Goal: Communication & Community: Answer question/provide support

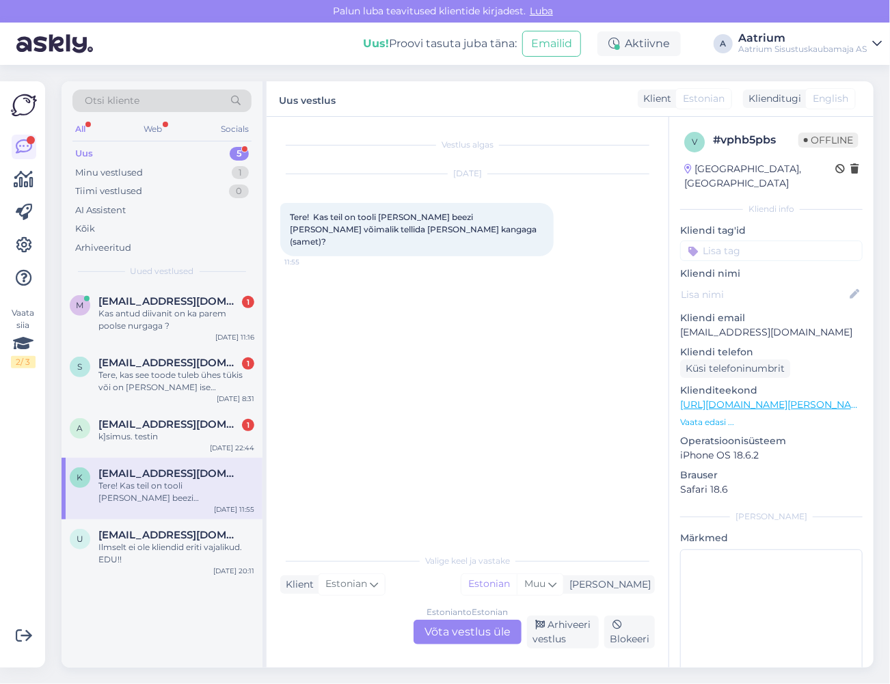
click at [118, 157] on div "Uus 5" at bounding box center [161, 153] width 179 height 19
click at [167, 323] on div "Kas antud diivanit on ka parem poolse nurgaga ?" at bounding box center [176, 320] width 156 height 25
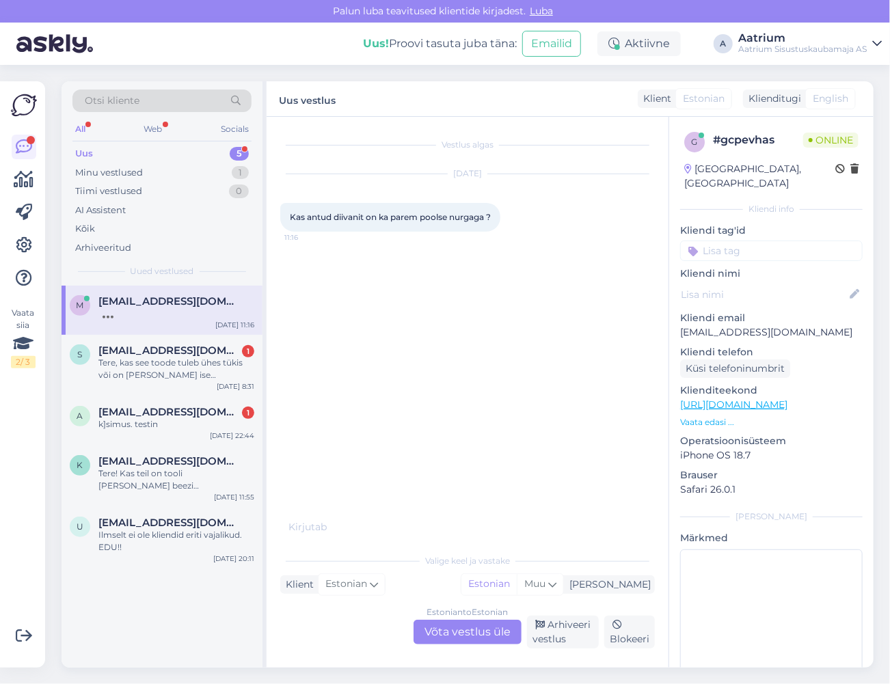
click at [787, 399] on link "[URL][DOMAIN_NAME]" at bounding box center [733, 405] width 107 height 12
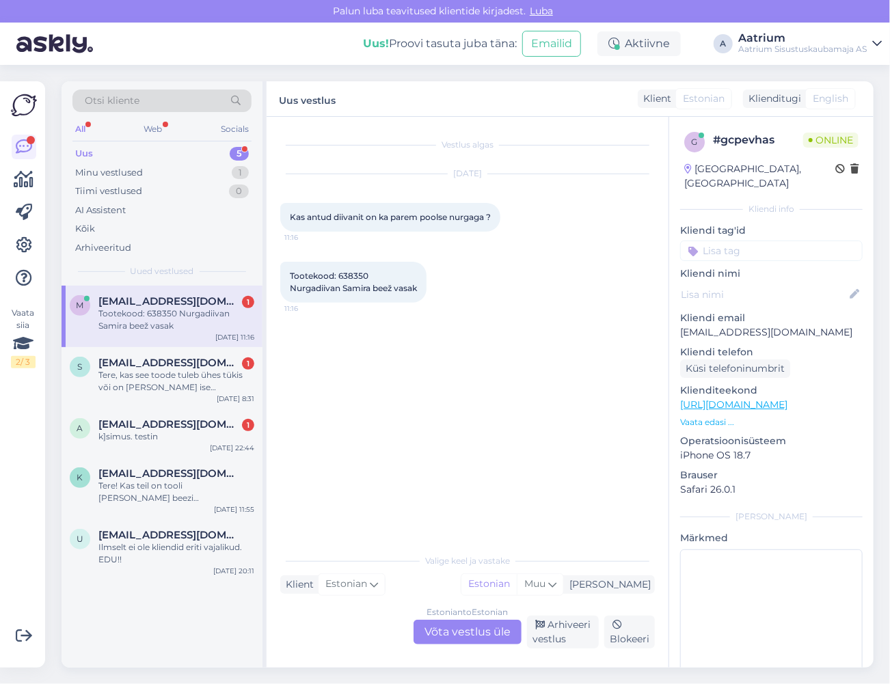
click at [483, 634] on div "Estonian to Estonian Võta vestlus üle" at bounding box center [468, 632] width 108 height 25
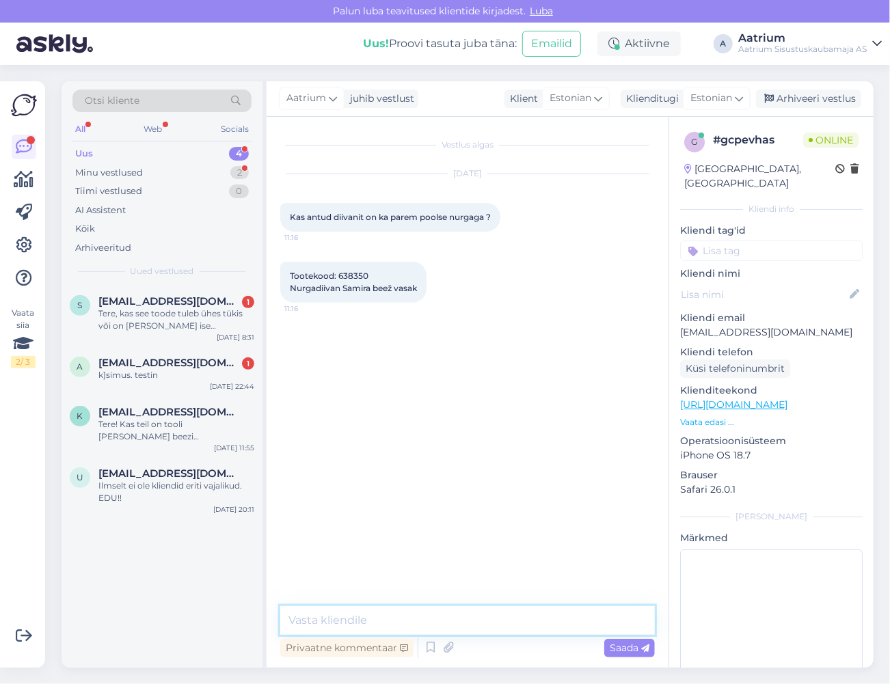
click at [450, 623] on textarea at bounding box center [467, 620] width 375 height 29
paste textarea "[URL][DOMAIN_NAME]"
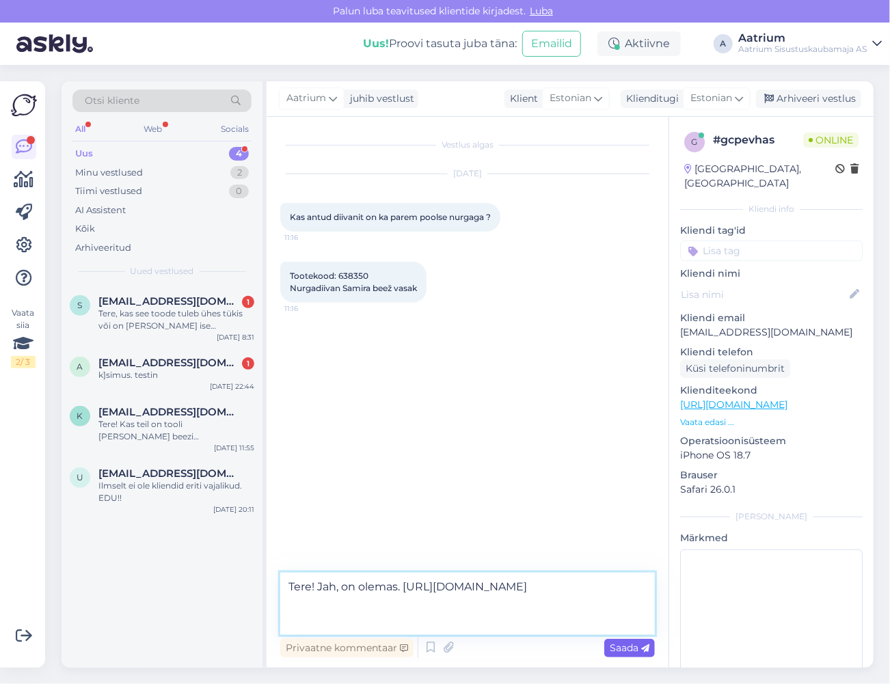
type textarea "Tere! Jah, on olemas. [URL][DOMAIN_NAME]"
click at [624, 651] on span "Saada" at bounding box center [630, 648] width 40 height 12
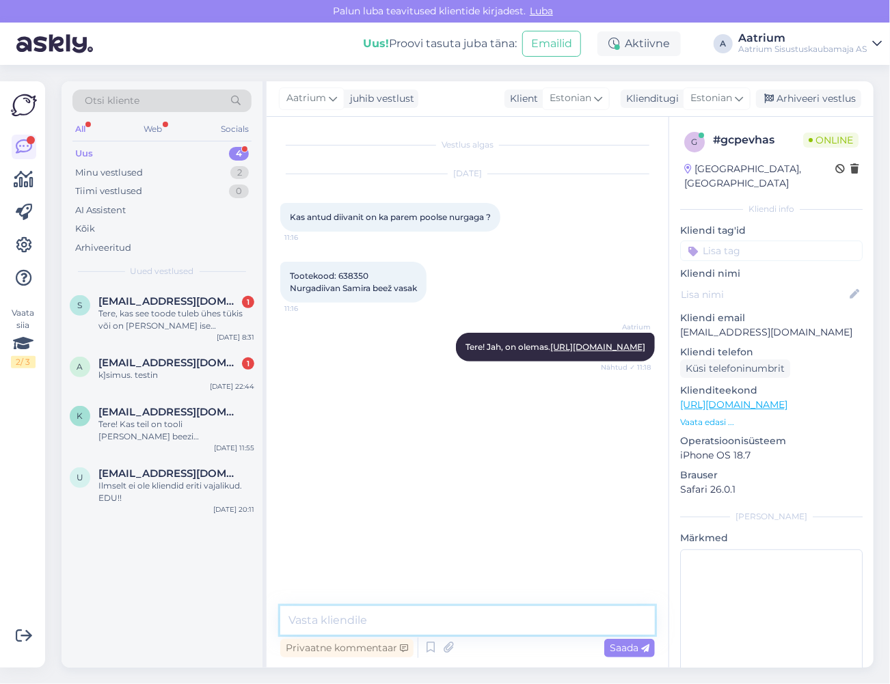
click at [312, 619] on textarea at bounding box center [467, 620] width 375 height 29
click at [335, 603] on textarea "Parema nurgaga mudel on olemas ka meie Järve keskuse müügisaalis." at bounding box center [467, 612] width 375 height 45
type textarea "Parempoolse nurgaga mudel on olemas ka meie Järve keskuse müügisaalis."
click at [617, 647] on span "Saada" at bounding box center [630, 648] width 40 height 12
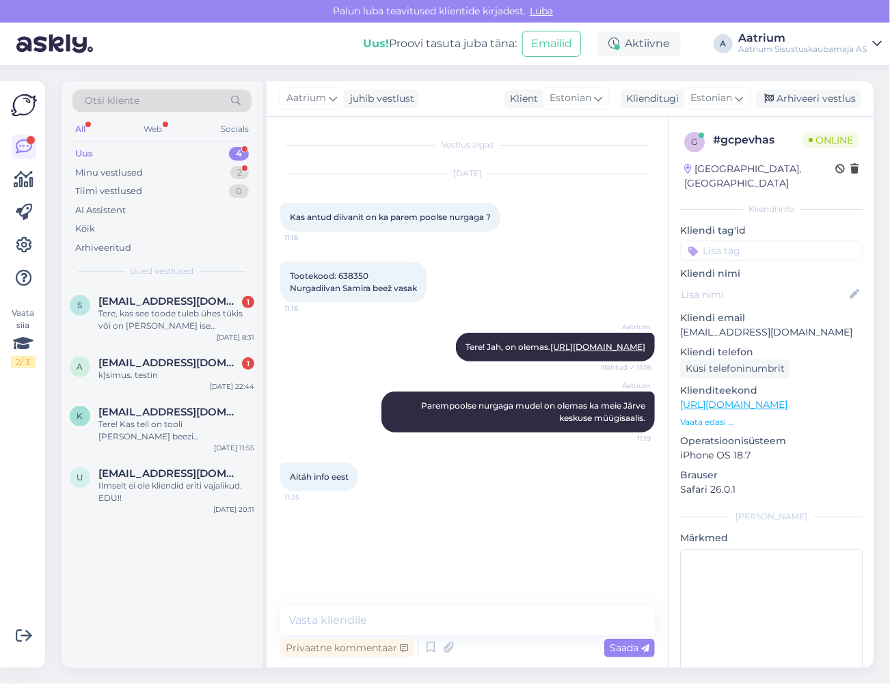
click at [431, 506] on div "Aitäh info eest 11:25" at bounding box center [467, 477] width 375 height 59
click at [442, 618] on textarea at bounding box center [467, 620] width 375 height 29
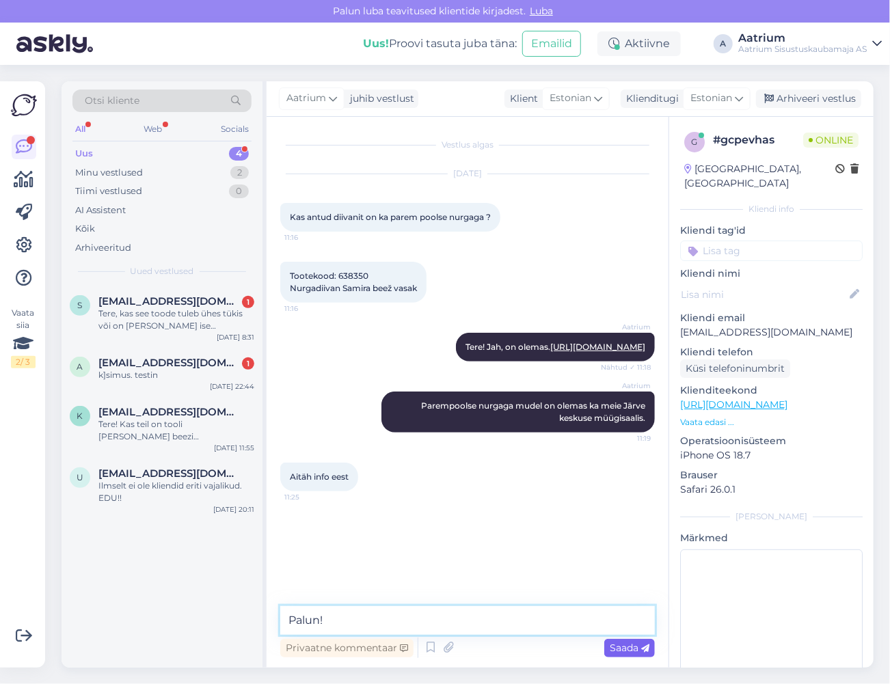
type textarea "Palun!"
click at [617, 648] on span "Saada" at bounding box center [630, 648] width 40 height 12
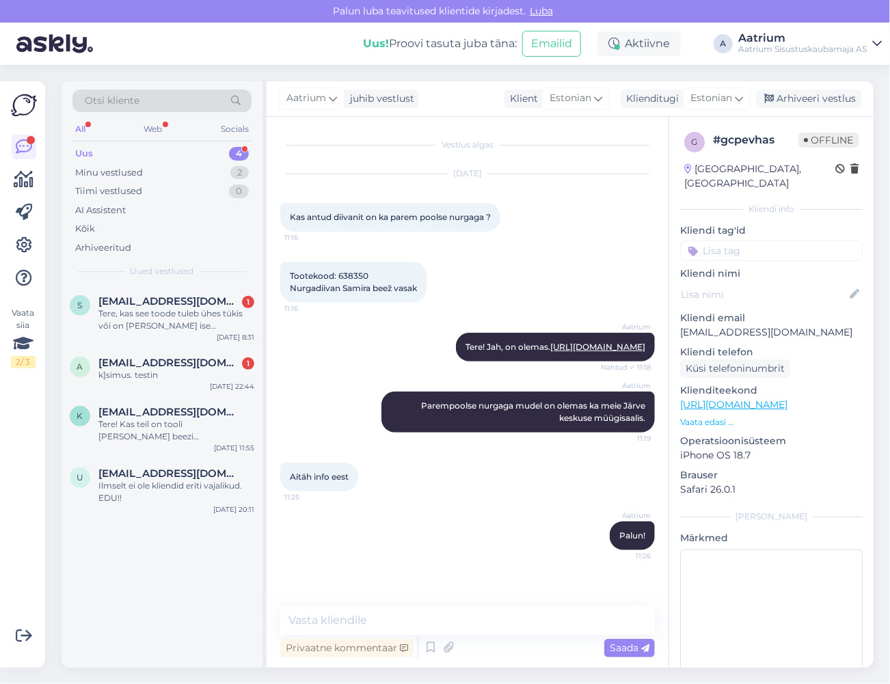
click at [489, 506] on div "Aitäh info eest 11:25" at bounding box center [467, 477] width 375 height 59
click at [88, 229] on div "Kõik" at bounding box center [85, 229] width 20 height 14
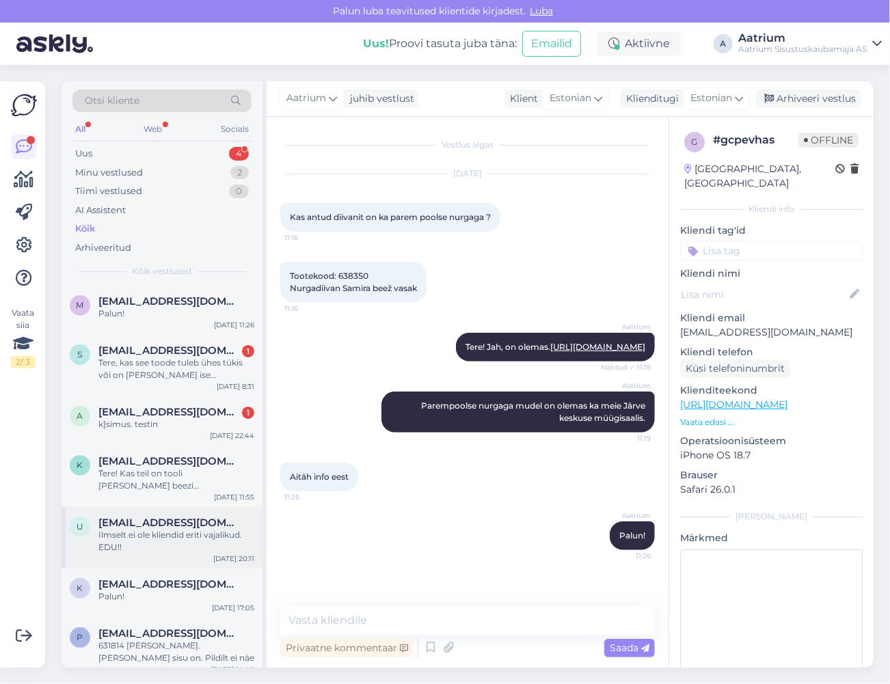
click at [170, 554] on div "u [EMAIL_ADDRESS][DOMAIN_NAME] Ilmselt ei ole kliendid eriti vajalikud. EDU!! […" at bounding box center [162, 538] width 201 height 62
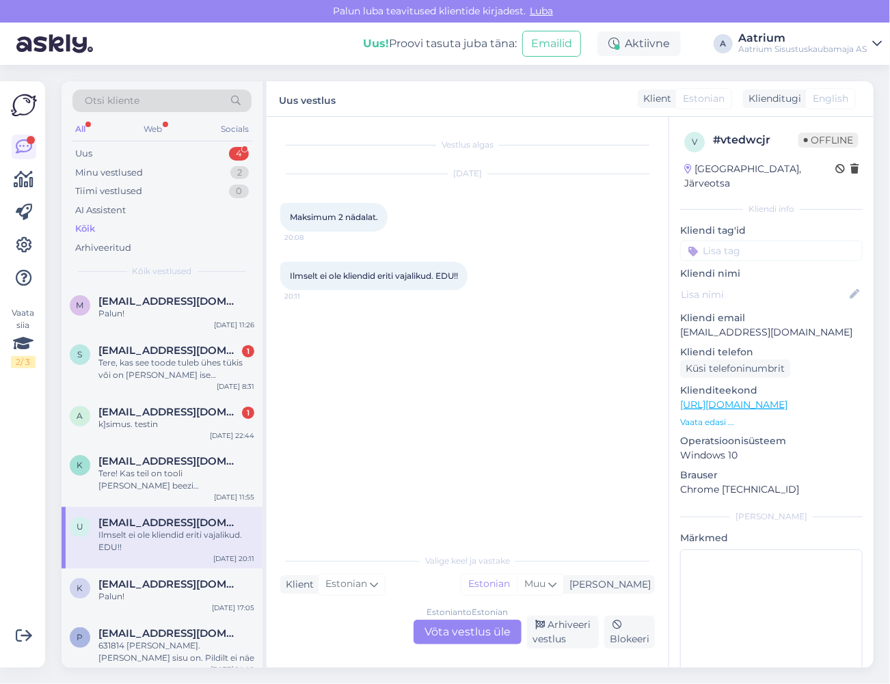
click at [755, 399] on link "[URL][DOMAIN_NAME]" at bounding box center [733, 405] width 107 height 12
click at [165, 592] on div "Palun!" at bounding box center [176, 597] width 156 height 12
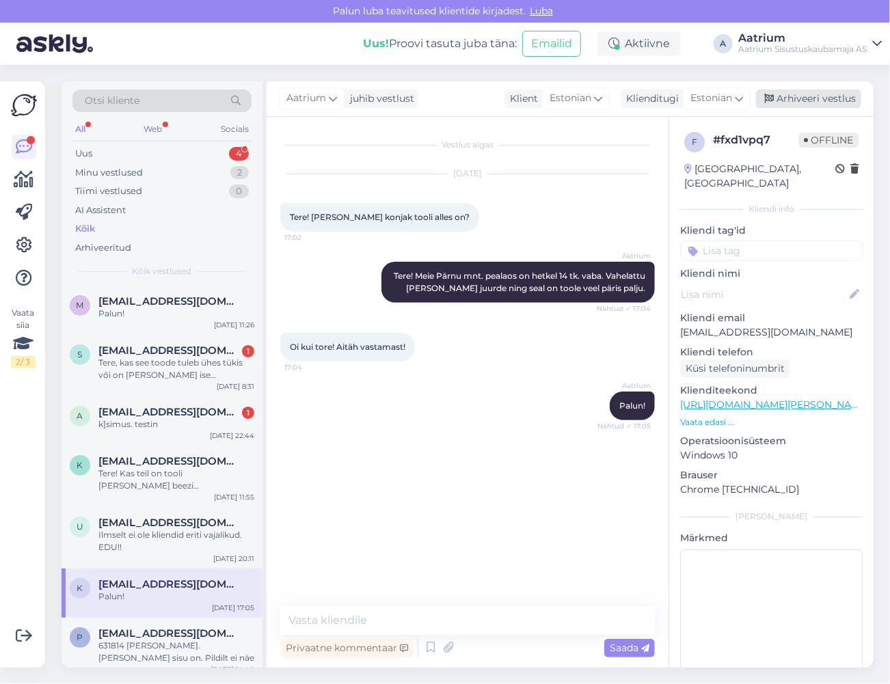
click at [812, 95] on div "Arhiveeri vestlus" at bounding box center [808, 99] width 105 height 18
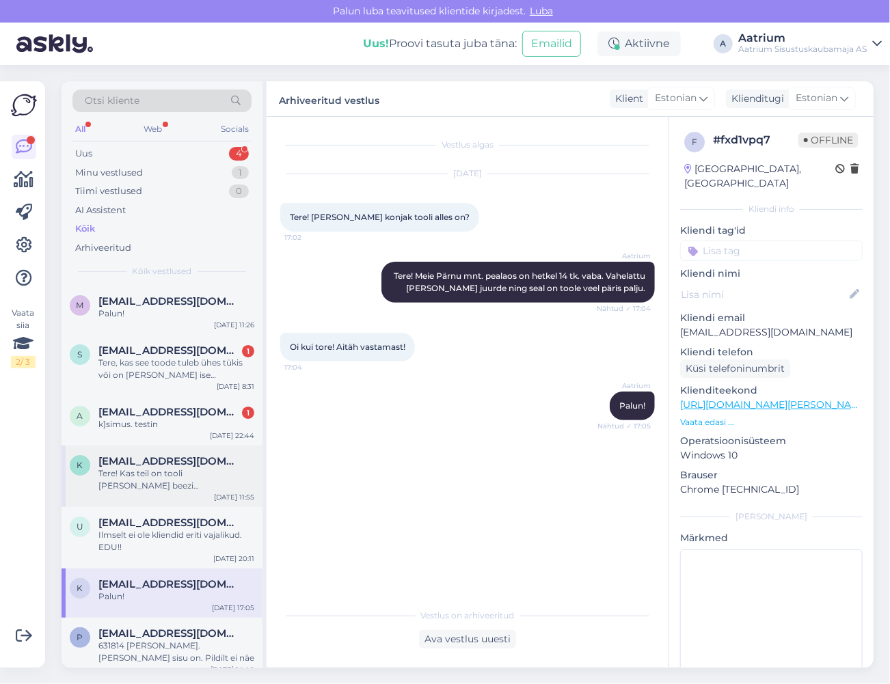
click at [164, 481] on div "Tere! Kas teil on tooli [PERSON_NAME] beezi [PERSON_NAME] võimalik tellida [PER…" at bounding box center [176, 480] width 156 height 25
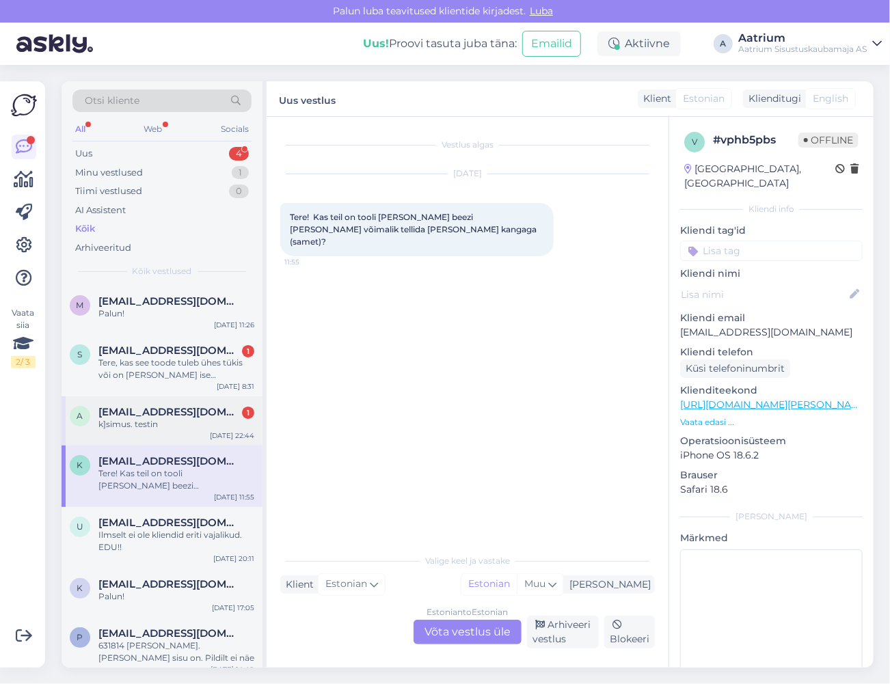
click at [187, 435] on div "a [EMAIL_ADDRESS][DOMAIN_NAME] 1 k]simus. testin [DATE] 22:44" at bounding box center [162, 420] width 201 height 49
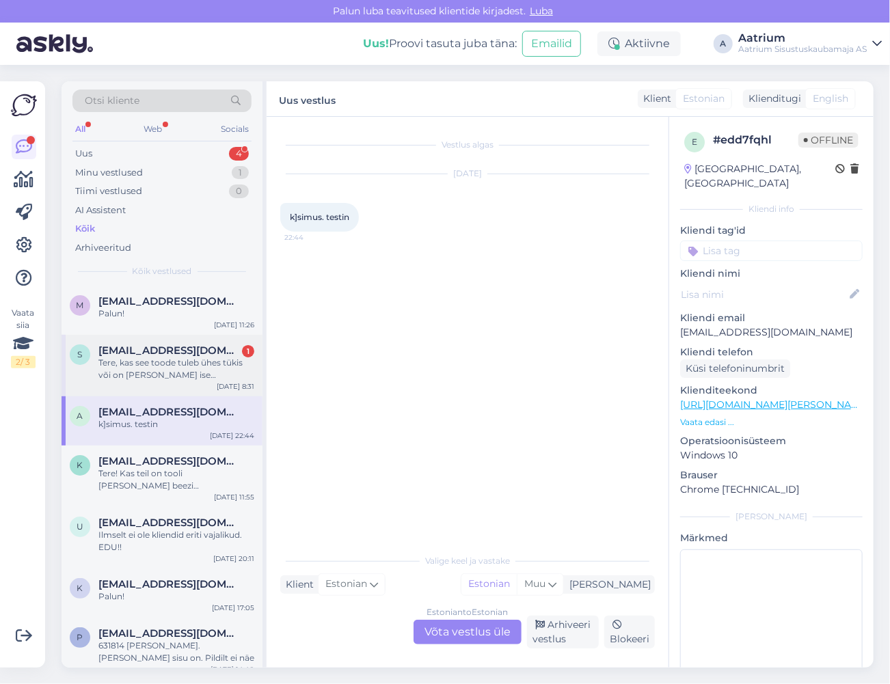
click at [148, 384] on div "S [EMAIL_ADDRESS][DOMAIN_NAME] 1 Tere, kas see toode tuleb ühes tükis või on [P…" at bounding box center [162, 366] width 201 height 62
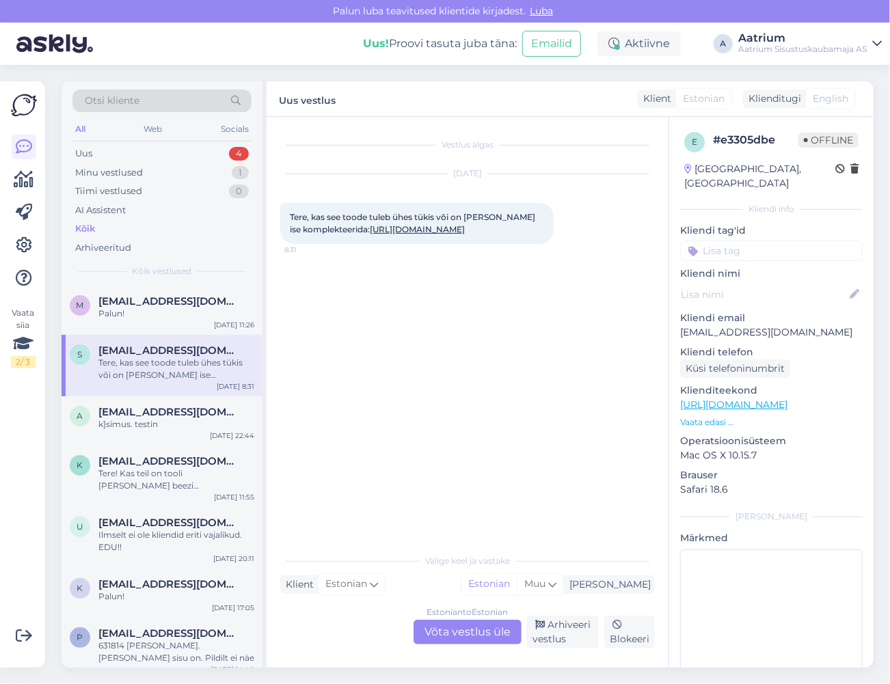
click at [465, 231] on link "[URL][DOMAIN_NAME]" at bounding box center [417, 229] width 95 height 10
drag, startPoint x: 801, startPoint y: 317, endPoint x: 679, endPoint y: 314, distance: 122.4
click at [679, 314] on div "e # e3305dbe Offline [GEOGRAPHIC_DATA], [GEOGRAPHIC_DATA] Kliendi info Kliendi …" at bounding box center [771, 405] width 204 height 576
copy p "[EMAIL_ADDRESS][DOMAIN_NAME]"
click at [558, 334] on div "Vestlus algas [DATE] Tere, kas see toode tuleb ühes tükis või on [PERSON_NAME] …" at bounding box center [473, 333] width 387 height 404
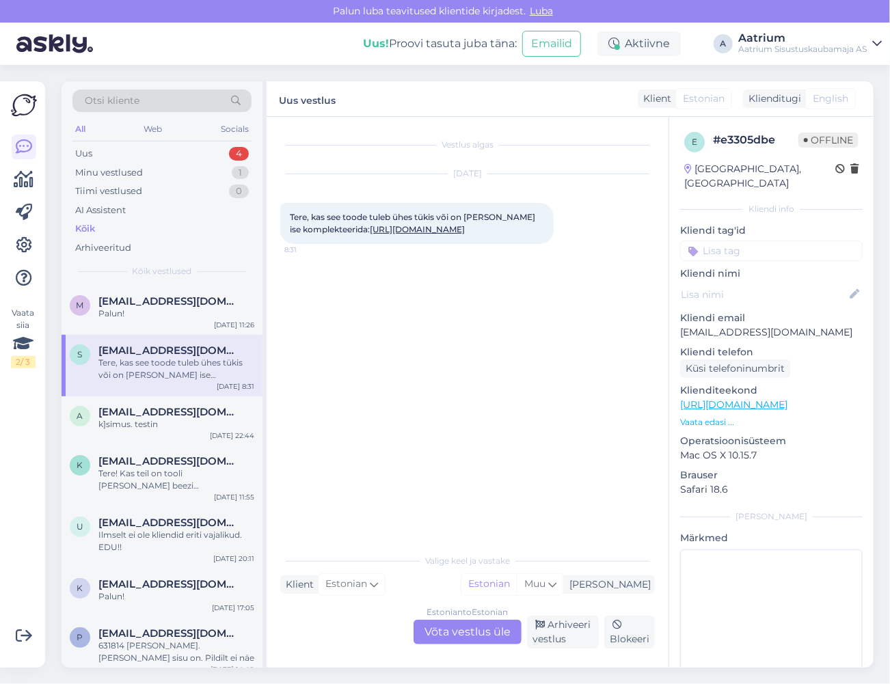
click at [473, 322] on div "Vestlus algas [DATE] Tere, kas see toode tuleb ühes tükis või on [PERSON_NAME] …" at bounding box center [473, 333] width 387 height 404
drag, startPoint x: 312, startPoint y: 216, endPoint x: 460, endPoint y: 238, distance: 149.9
click at [460, 238] on div "Tere, kas see toode tuleb ühes tükis või on [PERSON_NAME] ise komplekteerida: […" at bounding box center [416, 223] width 273 height 41
copy span "kas see toode tuleb ühes tükis või on [PERSON_NAME] ise komplekteerida: [URL][D…"
click at [461, 313] on div "Vestlus algas [DATE] Tere, kas see toode tuleb ühes tükis või on [PERSON_NAME] …" at bounding box center [473, 333] width 387 height 404
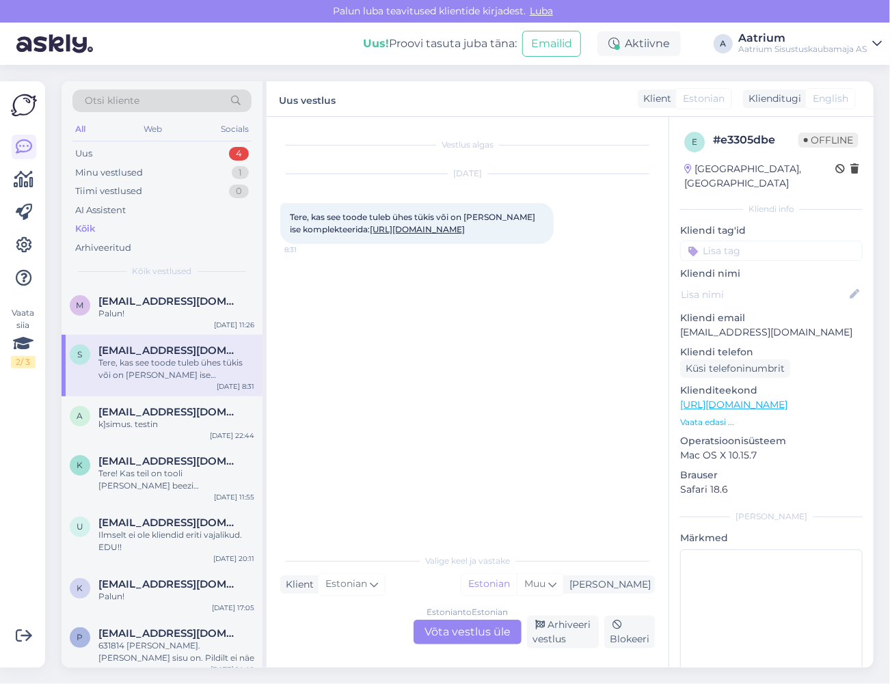
click at [465, 230] on link "[URL][DOMAIN_NAME]" at bounding box center [417, 229] width 95 height 10
click at [552, 639] on div "Arhiveeri vestlus" at bounding box center [563, 632] width 72 height 33
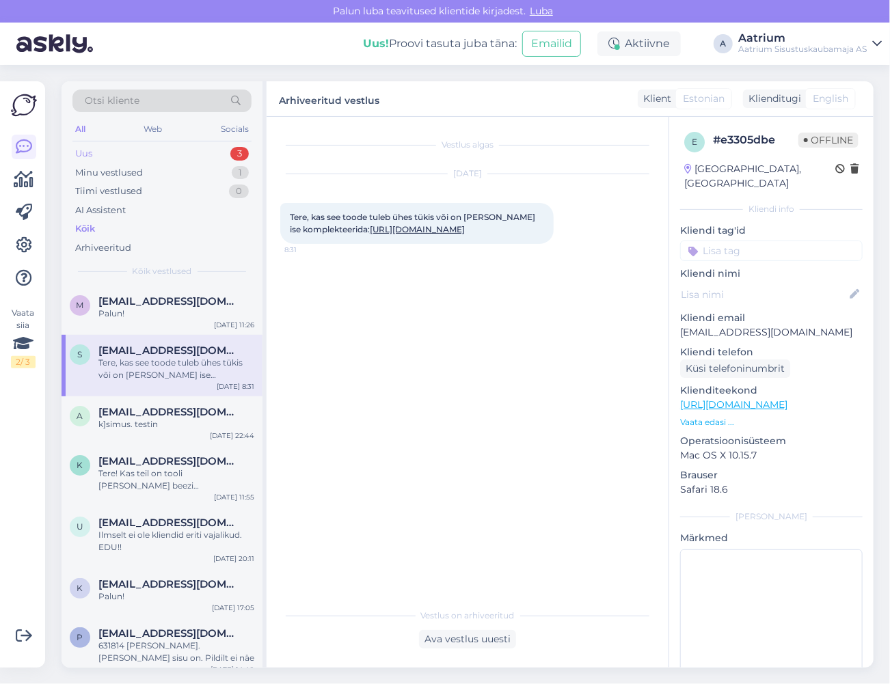
click at [87, 152] on div "Uus" at bounding box center [83, 154] width 17 height 14
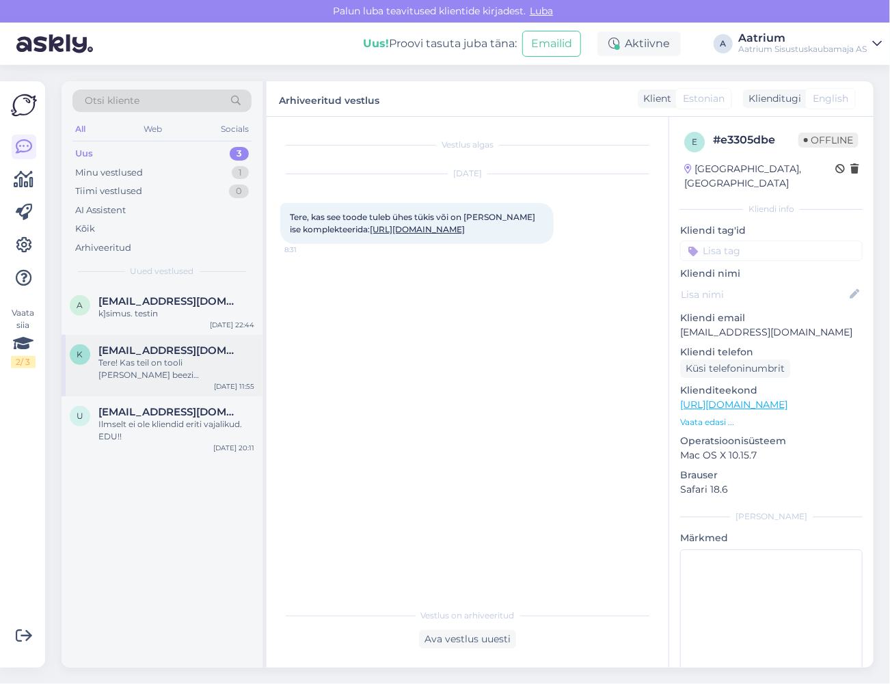
click at [139, 375] on div "Tere! Kas teil on tooli [PERSON_NAME] beezi [PERSON_NAME] võimalik tellida [PER…" at bounding box center [176, 369] width 156 height 25
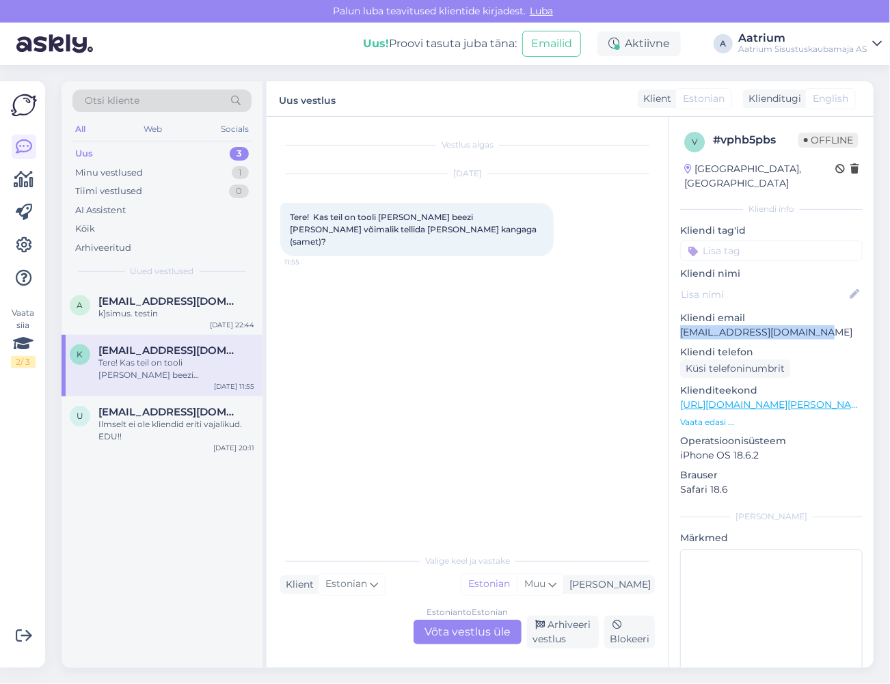
drag, startPoint x: 815, startPoint y: 319, endPoint x: 683, endPoint y: 317, distance: 131.9
click at [683, 325] on p "[EMAIL_ADDRESS][DOMAIN_NAME]" at bounding box center [771, 332] width 183 height 14
copy p "[EMAIL_ADDRESS][DOMAIN_NAME]"
click at [352, 404] on div "Vestlus algas [DATE] Tere! Kas teil on tooli [PERSON_NAME] beezi [PERSON_NAME] …" at bounding box center [473, 333] width 387 height 404
click at [568, 632] on div "Arhiveeri vestlus" at bounding box center [563, 632] width 72 height 33
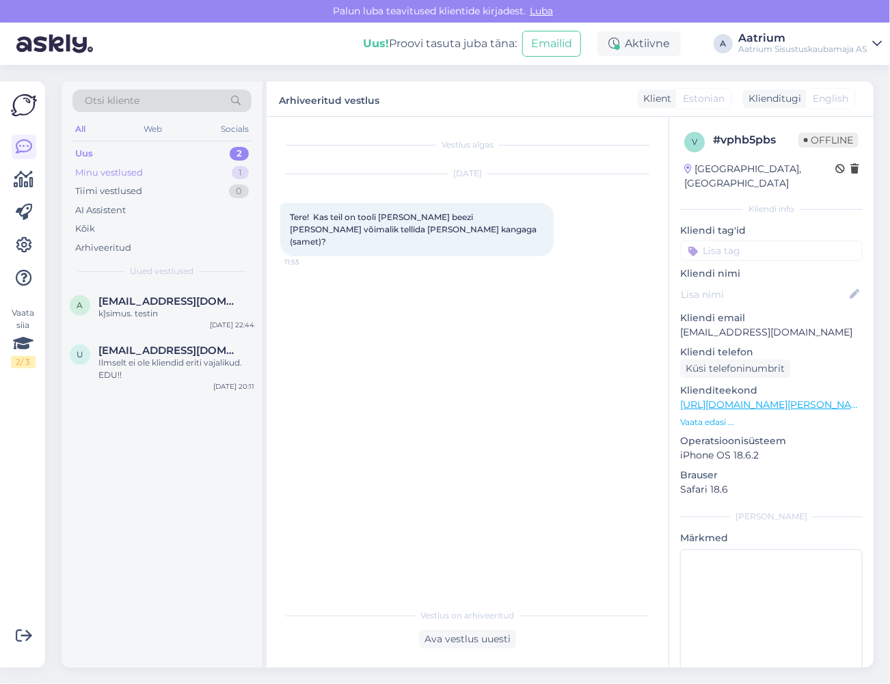
click at [102, 170] on div "Minu vestlused" at bounding box center [109, 173] width 68 height 14
click at [187, 319] on div "Palun!" at bounding box center [176, 314] width 156 height 12
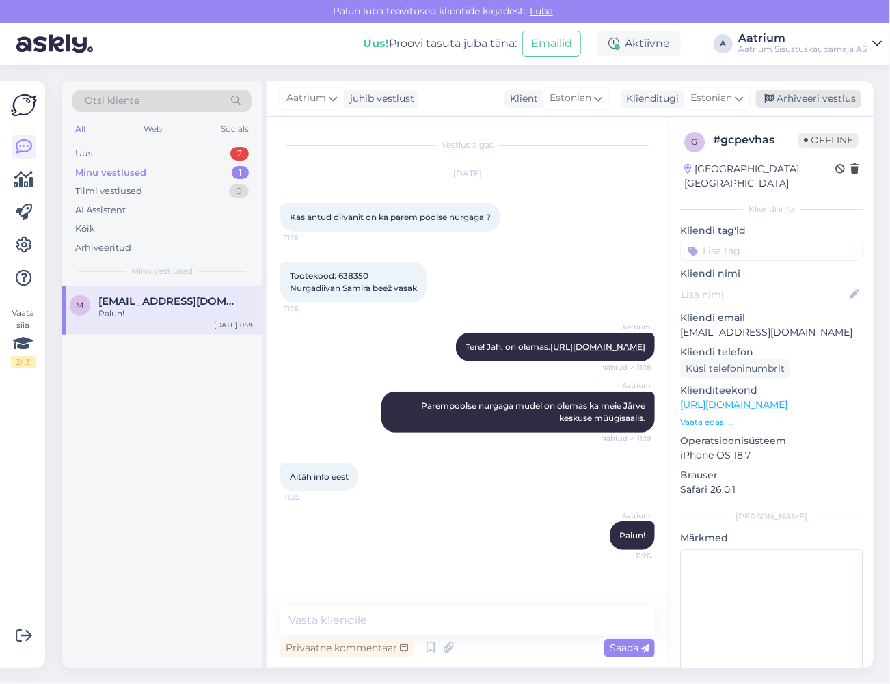
click at [820, 97] on div "Arhiveeri vestlus" at bounding box center [808, 99] width 105 height 18
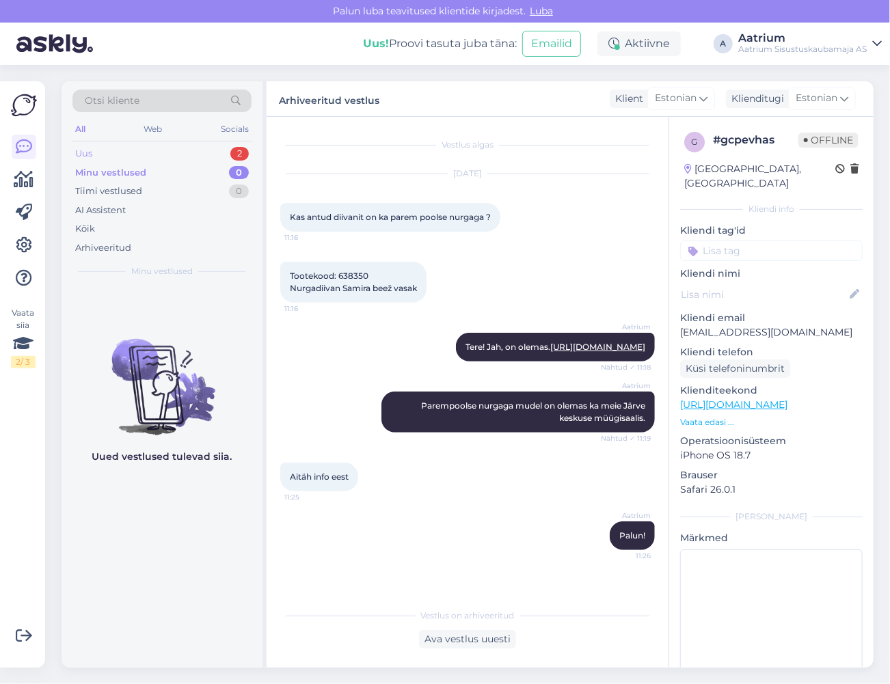
click at [79, 153] on div "Uus" at bounding box center [83, 154] width 17 height 14
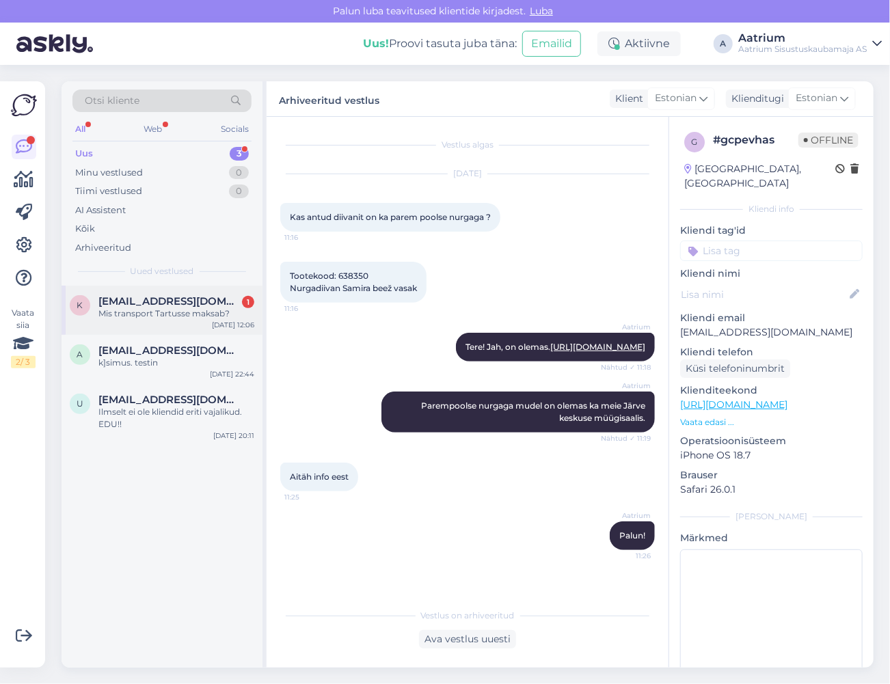
click at [205, 309] on div "Mis transport Tartusse maksab?" at bounding box center [176, 314] width 156 height 12
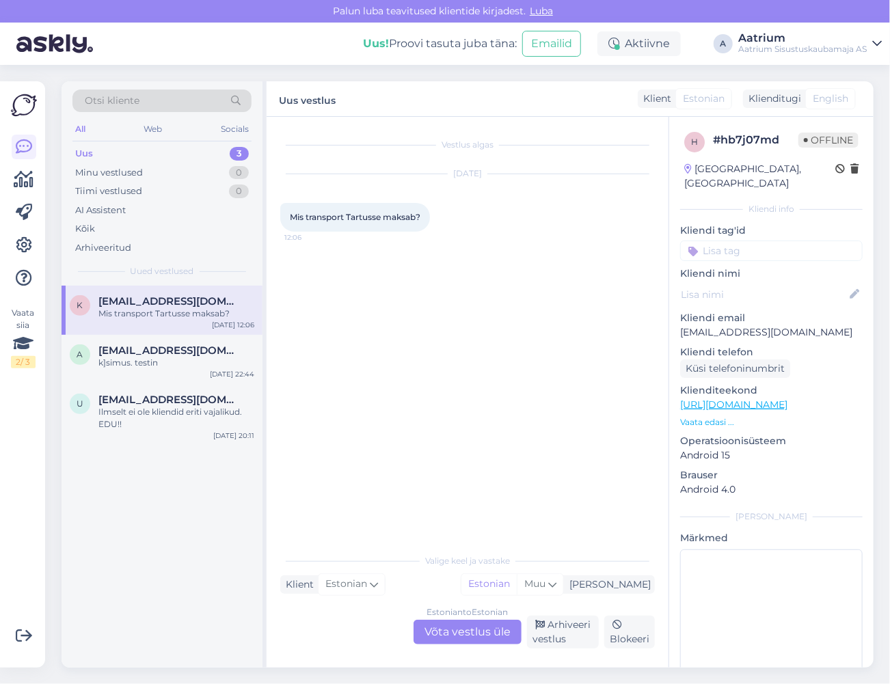
click at [787, 399] on link "[URL][DOMAIN_NAME]" at bounding box center [733, 405] width 107 height 12
click at [476, 634] on div "Estonian to Estonian Võta vestlus üle" at bounding box center [468, 632] width 108 height 25
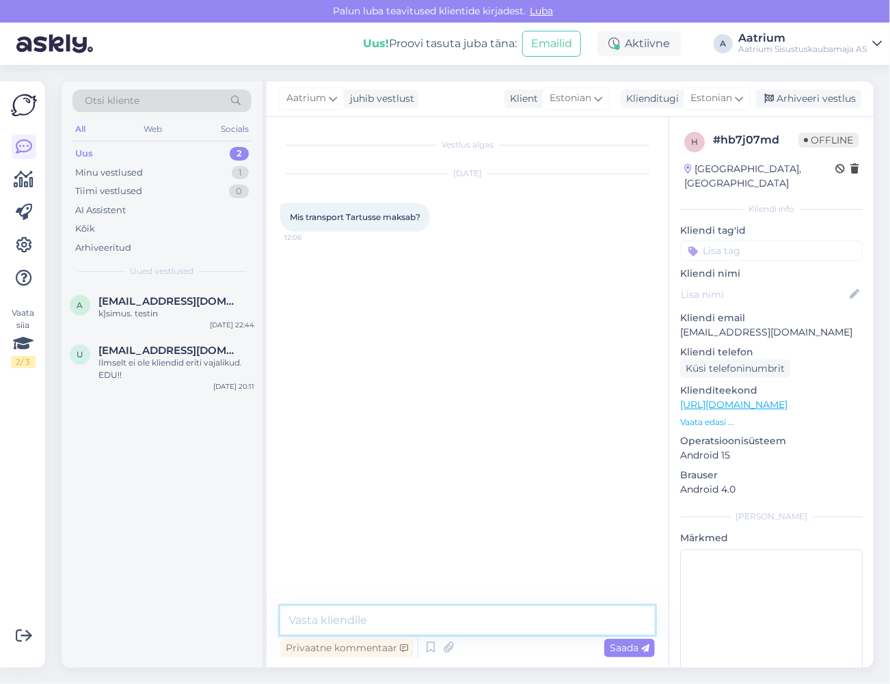
click at [366, 619] on textarea at bounding box center [467, 620] width 375 height 29
paste textarea "[URL][DOMAIN_NAME]"
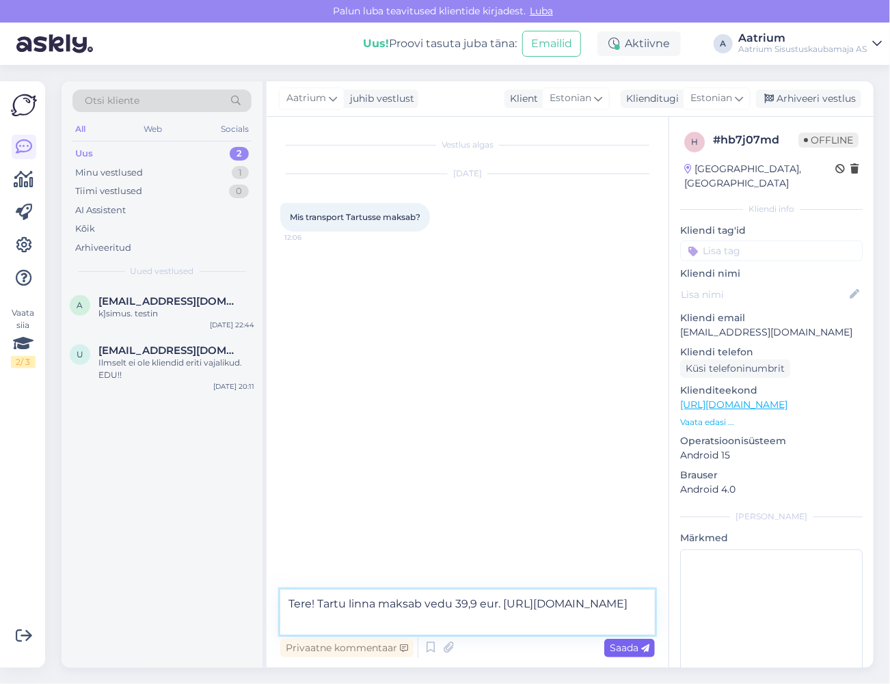
type textarea "Tere! Tartu linna maksab vedu 39,9 eur. [URL][DOMAIN_NAME]"
click at [632, 652] on span "Saada" at bounding box center [630, 648] width 40 height 12
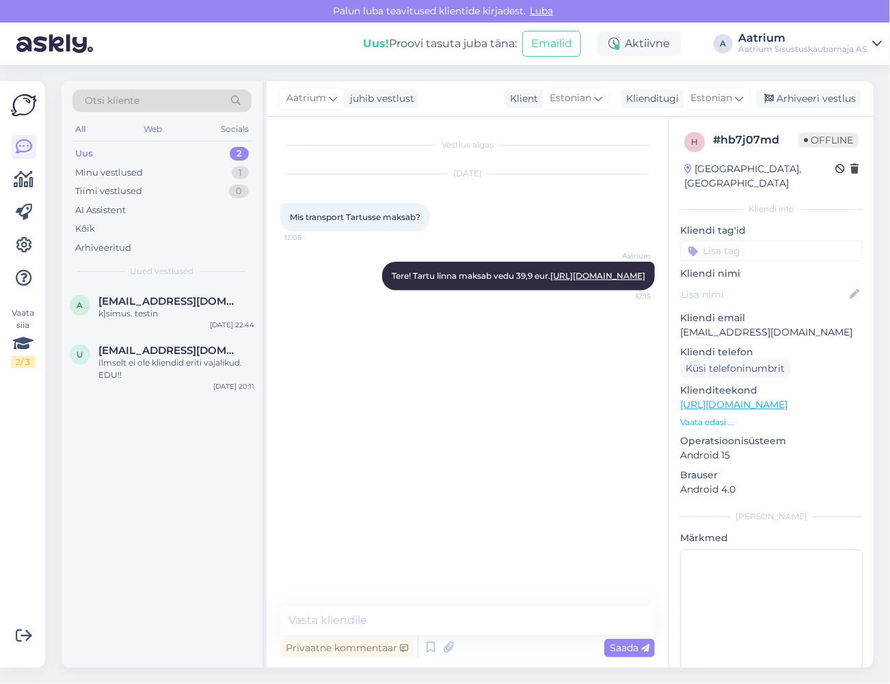
click at [468, 405] on div "Vestlus algas [DATE] Mis transport [GEOGRAPHIC_DATA] maksab? 12:06 Aatrium Tere…" at bounding box center [473, 362] width 387 height 463
click at [443, 412] on div "Vestlus algas [DATE] Mis transport [GEOGRAPHIC_DATA] maksab? 12:06 Aatrium Tere…" at bounding box center [473, 362] width 387 height 463
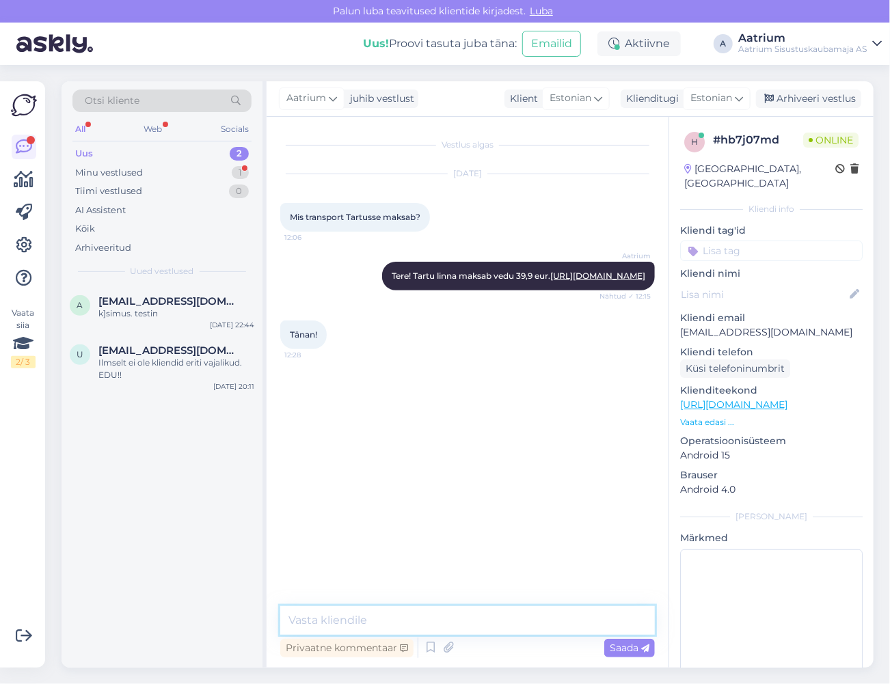
click at [459, 627] on textarea at bounding box center [467, 620] width 375 height 29
type textarea "Palun!"
click at [633, 653] on span "Saada" at bounding box center [630, 648] width 40 height 12
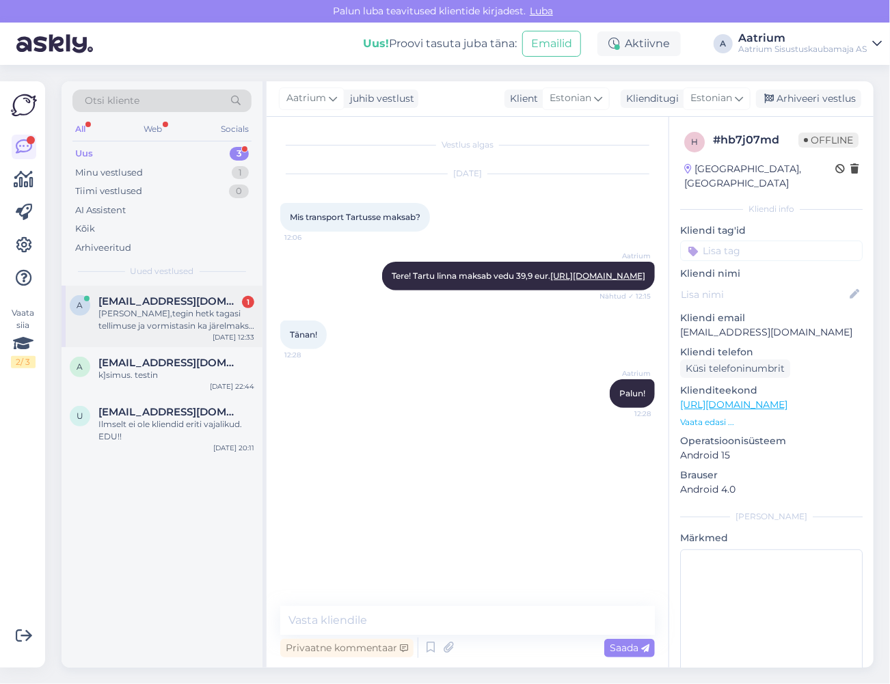
click at [198, 331] on div "[PERSON_NAME],tegin hetk tagasi tellimuse ja vormistasin ka järelmaksu ,aga ei …" at bounding box center [176, 320] width 156 height 25
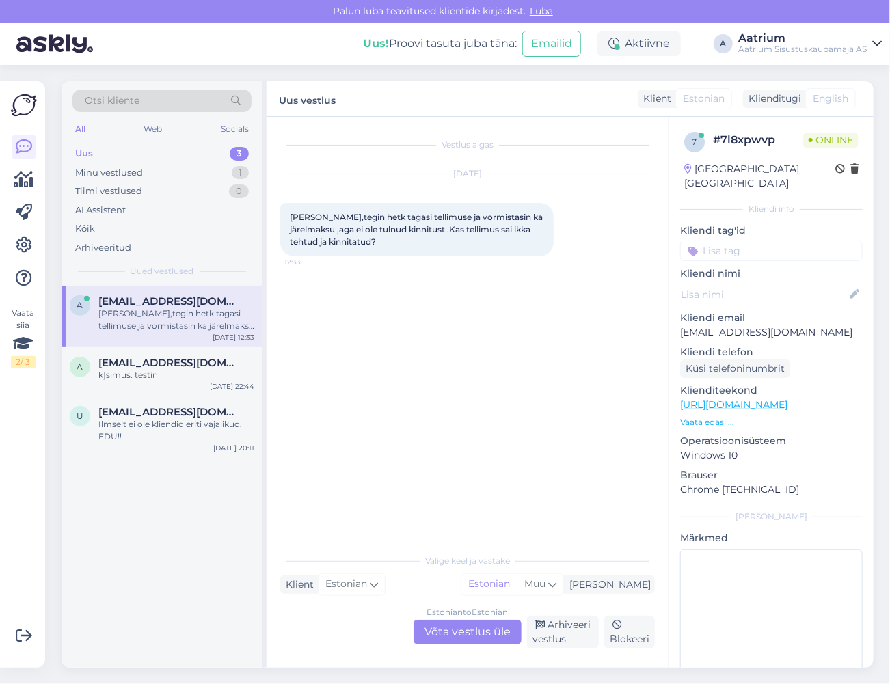
click at [463, 632] on div "Estonian to Estonian Võta vestlus üle" at bounding box center [468, 632] width 108 height 25
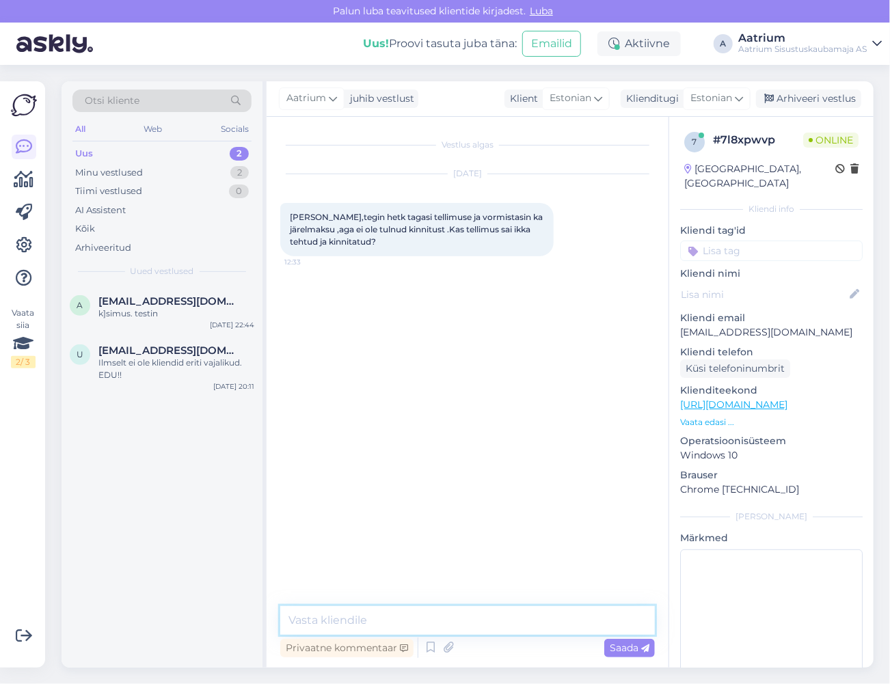
click at [426, 619] on textarea at bounding box center [467, 620] width 375 height 29
type textarea "Tere! Kohe kontrollin."
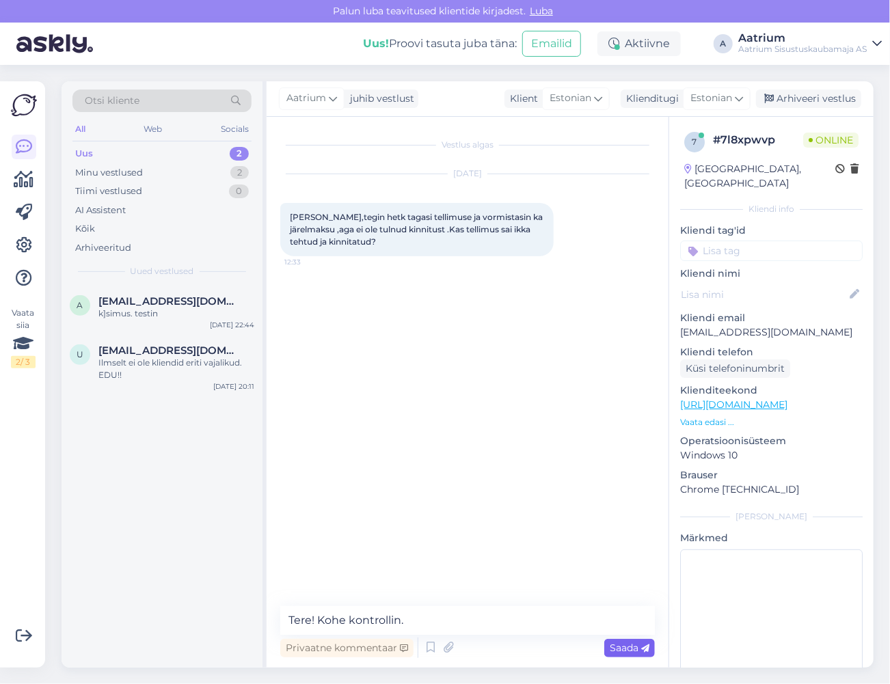
click at [617, 644] on span "Saada" at bounding box center [630, 648] width 40 height 12
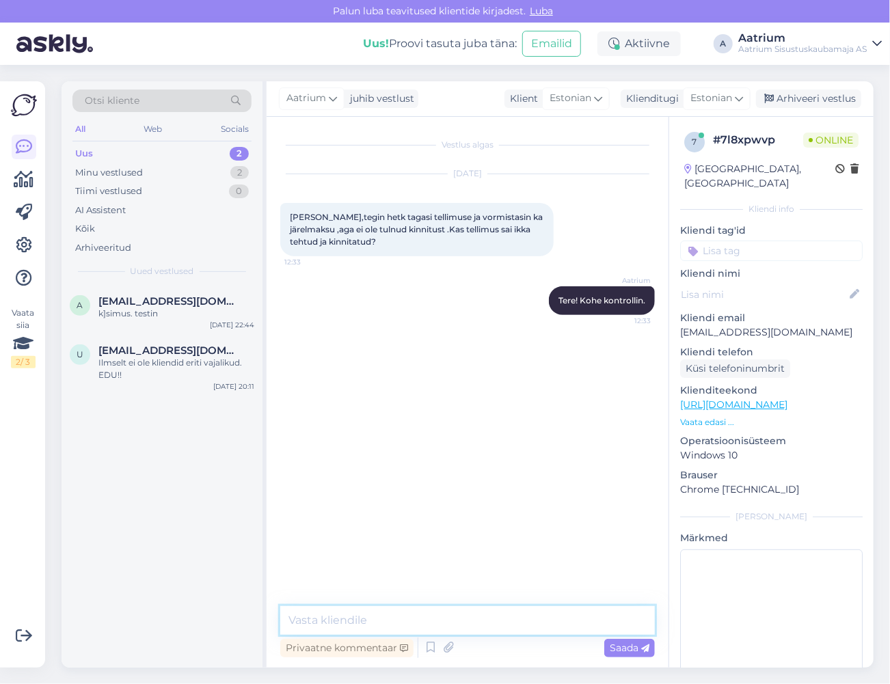
click at [437, 626] on textarea at bounding box center [467, 620] width 375 height 29
type textarea "J"
paste textarea "1047788"
click at [407, 630] on textarea "Tellimus 1047788 on ilusti olemas ja ESTO poolt on ka kinnitus tulnud." at bounding box center [467, 612] width 375 height 45
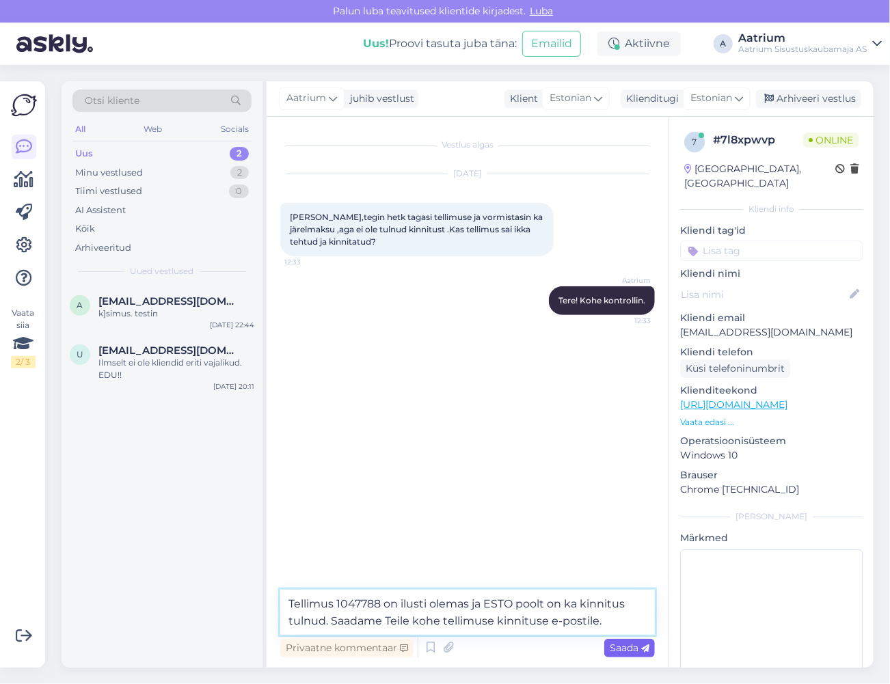
type textarea "Tellimus 1047788 on ilusti olemas ja ESTO poolt on ka kinnitus tulnud. Saadame …"
click at [634, 648] on span "Saada" at bounding box center [630, 648] width 40 height 12
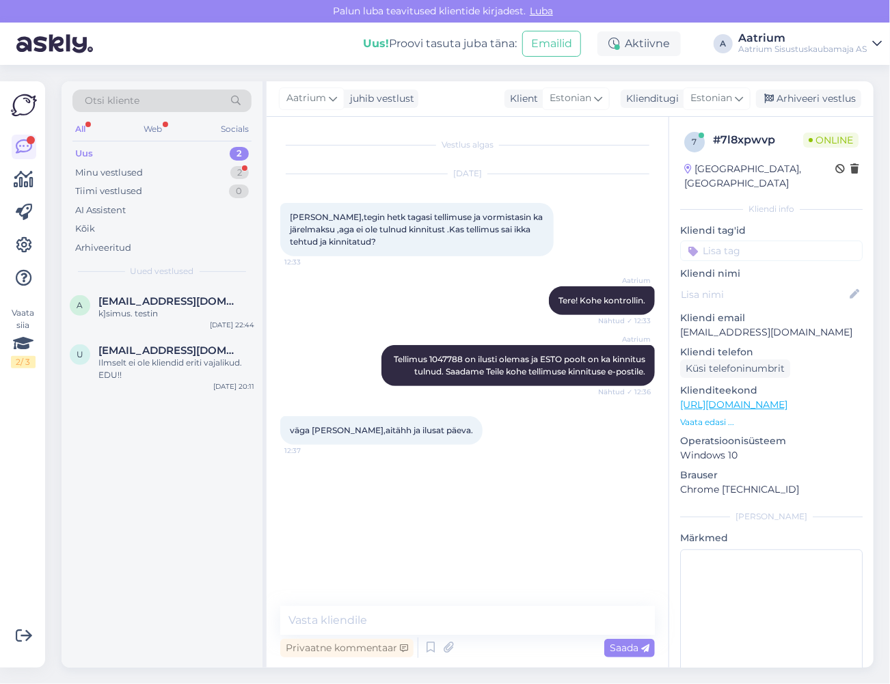
click at [512, 522] on div "Vestlus algas [DATE] [PERSON_NAME],tegin hetk tagasi tellimuse ja vormistasin k…" at bounding box center [473, 362] width 387 height 463
click at [389, 619] on textarea at bounding box center [467, 620] width 375 height 29
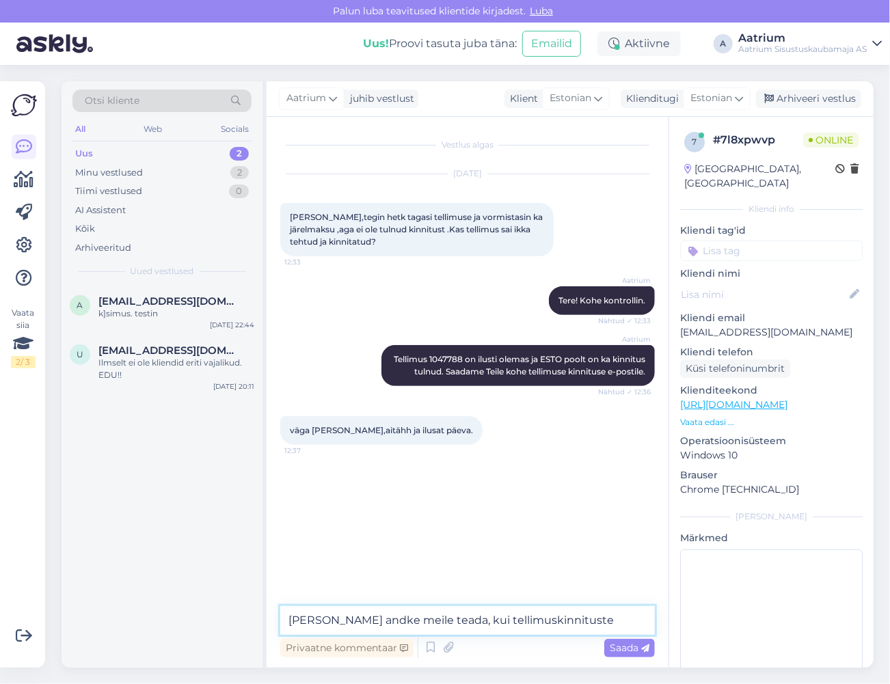
click at [551, 621] on textarea "[PERSON_NAME] andke meile teada, kui tellimuskinnituste" at bounding box center [467, 620] width 375 height 29
click at [494, 619] on textarea "[PERSON_NAME] andke meile teada, kui tellimuskinnituste" at bounding box center [467, 620] width 375 height 29
click at [571, 618] on textarea "[PERSON_NAME] andke meile teada, kui tellimuse kinnituste" at bounding box center [467, 620] width 375 height 29
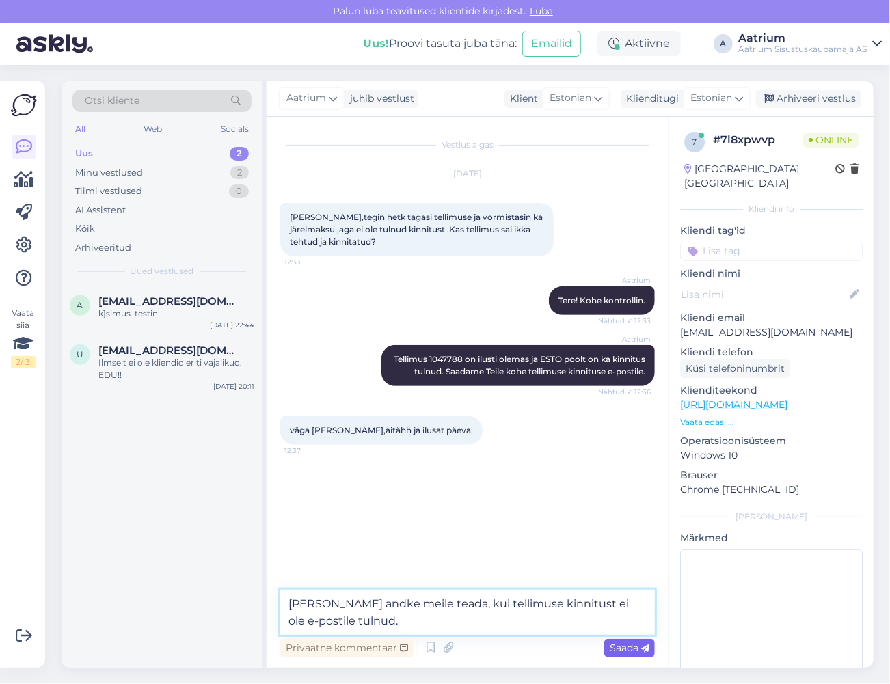
type textarea "[PERSON_NAME] andke meile teada, kui tellimuse kinnitust ei ole e-postile tulnu…"
click at [632, 648] on span "Saada" at bounding box center [630, 648] width 40 height 12
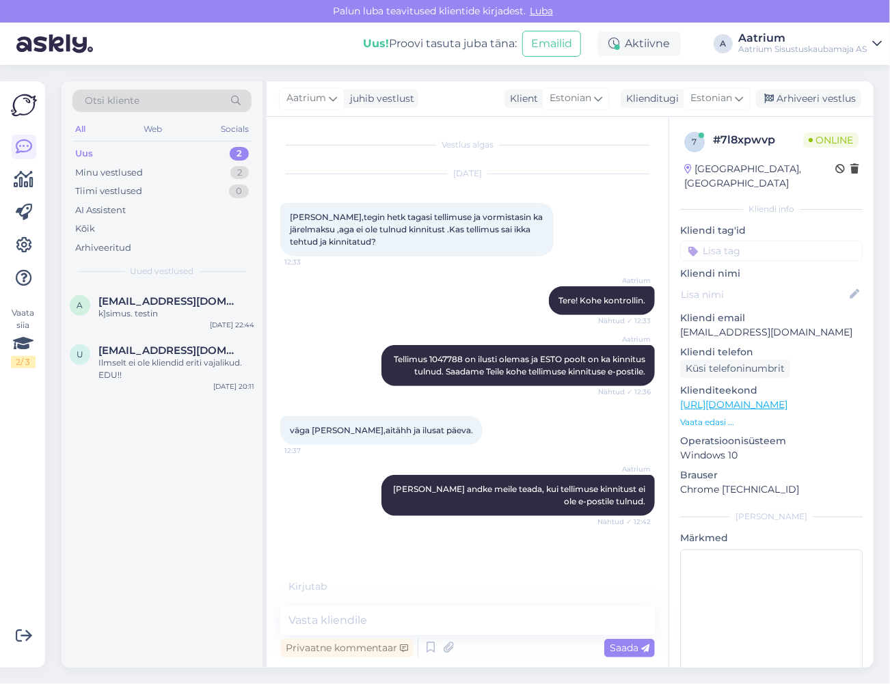
scroll to position [8, 0]
click at [491, 575] on div "jah ,kinnitus kohal. 12:52" at bounding box center [467, 560] width 375 height 59
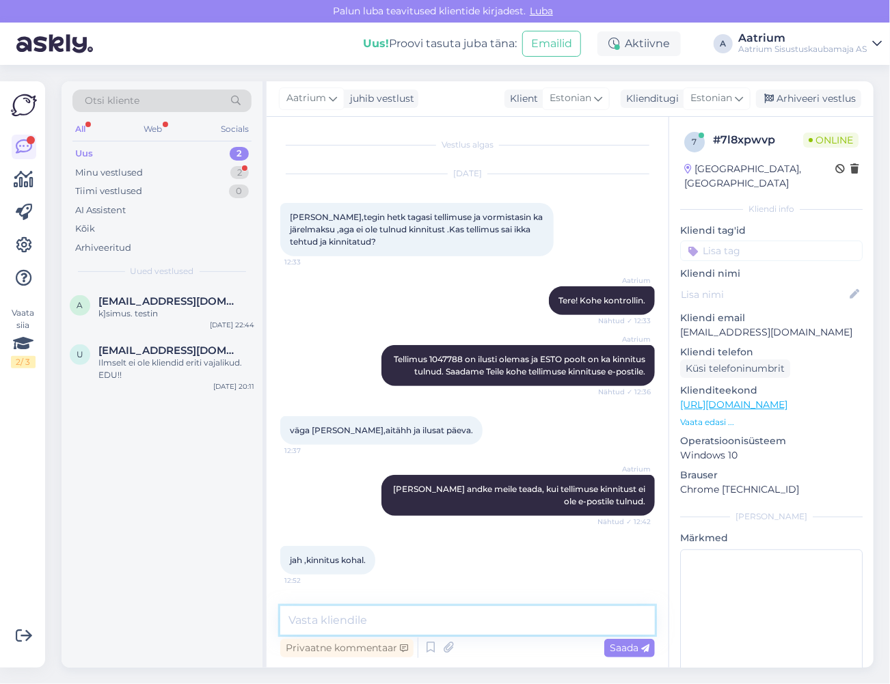
click at [463, 630] on textarea at bounding box center [467, 620] width 375 height 29
type textarea "Siis on hästi. Tänan!"
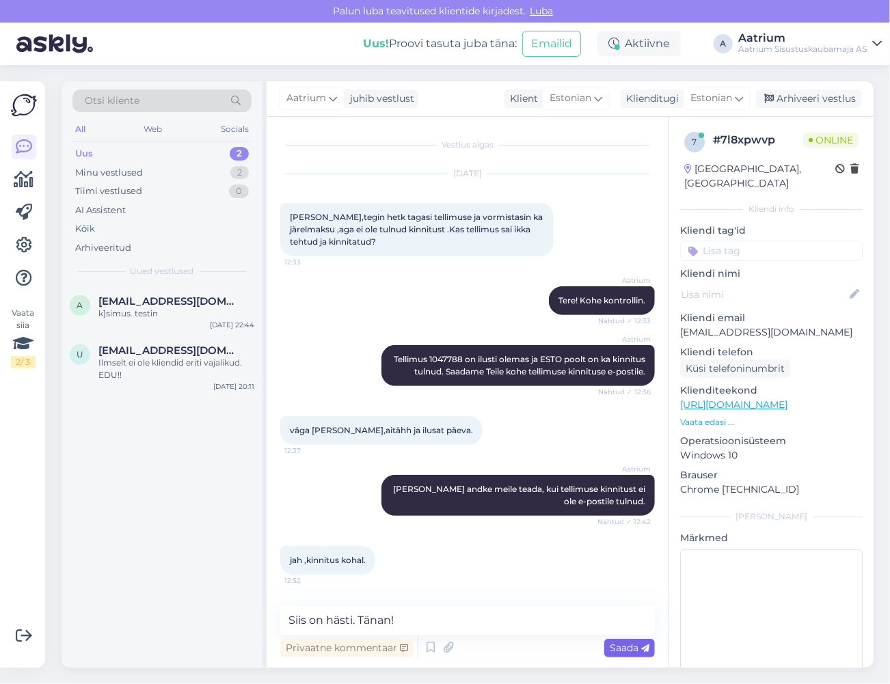
click at [638, 645] on span "Saada" at bounding box center [630, 648] width 40 height 12
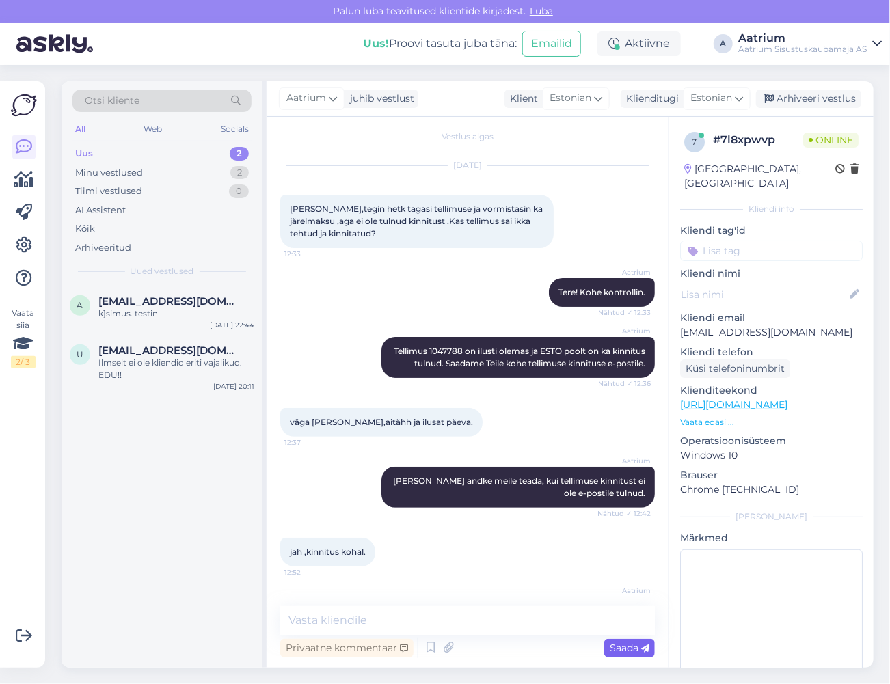
scroll to position [67, 0]
